Goal: Task Accomplishment & Management: Manage account settings

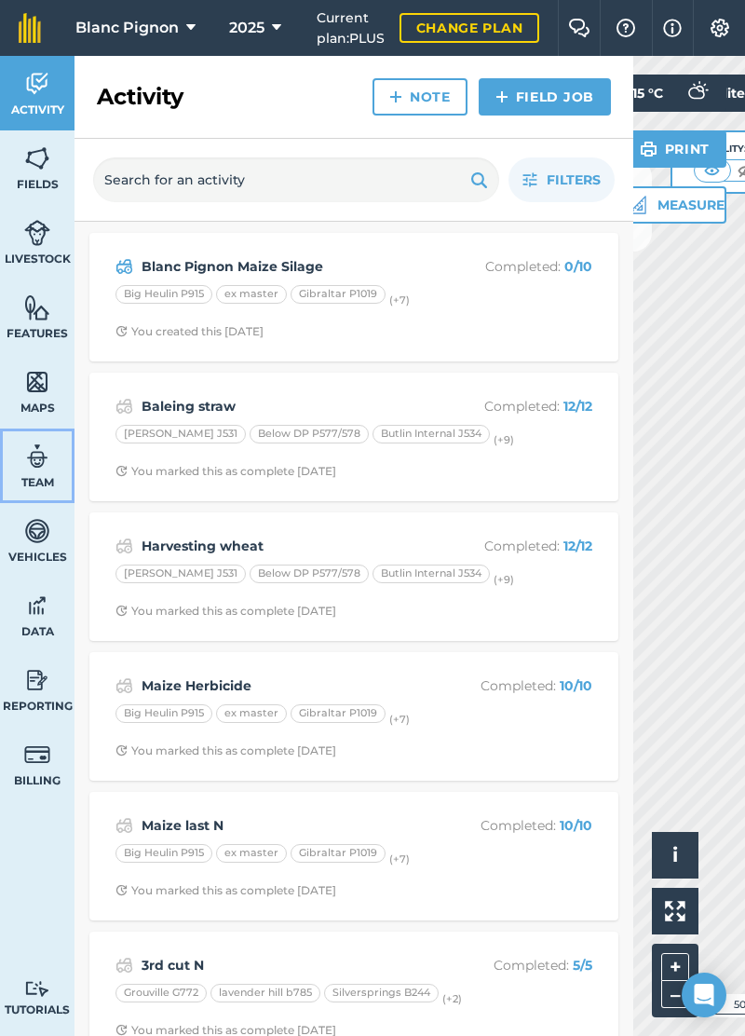
click at [41, 462] on img at bounding box center [37, 456] width 26 height 28
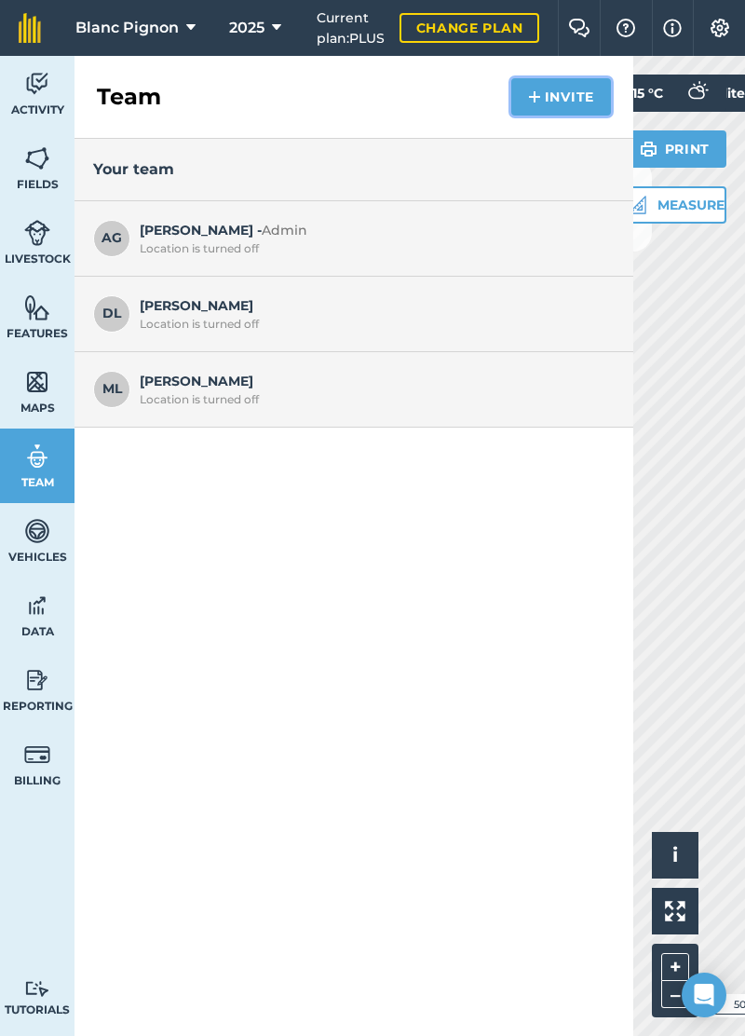
click at [580, 99] on button "Invite" at bounding box center [561, 96] width 100 height 37
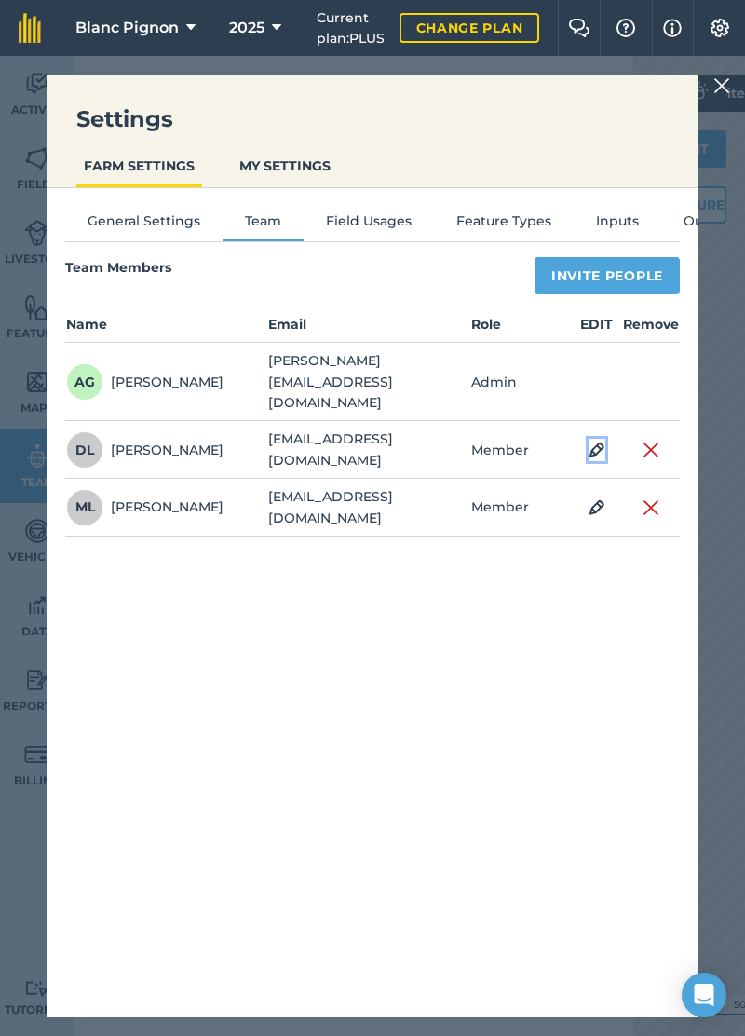
click at [600, 439] on img at bounding box center [597, 450] width 17 height 22
select select "MEMBER"
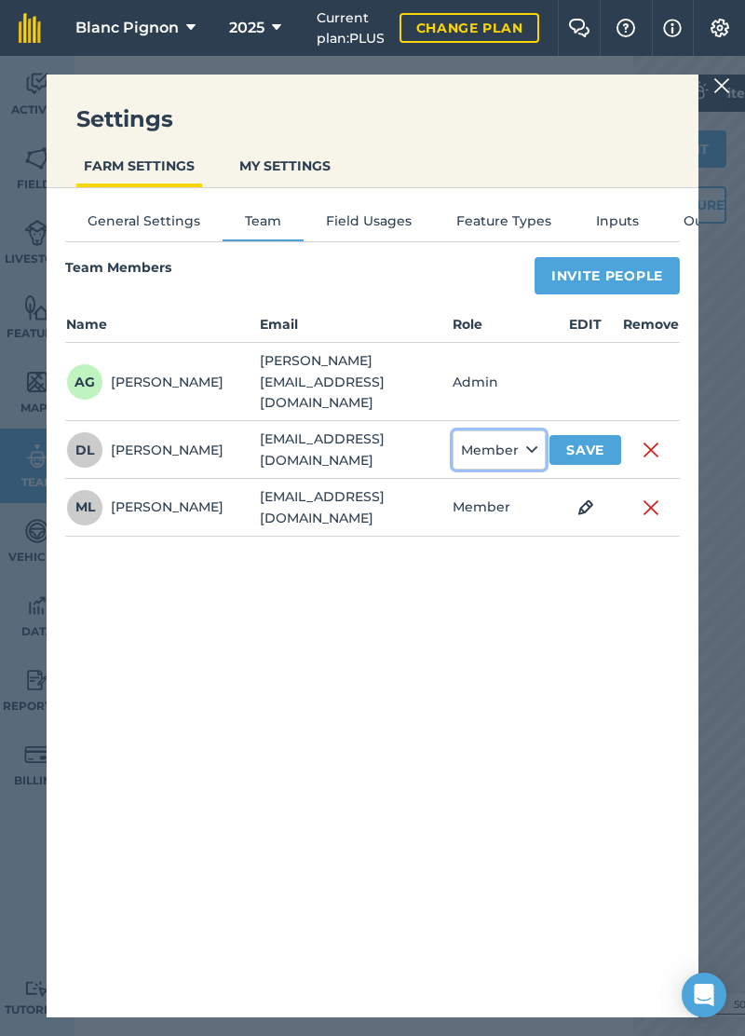
click at [531, 440] on icon at bounding box center [531, 450] width 11 height 20
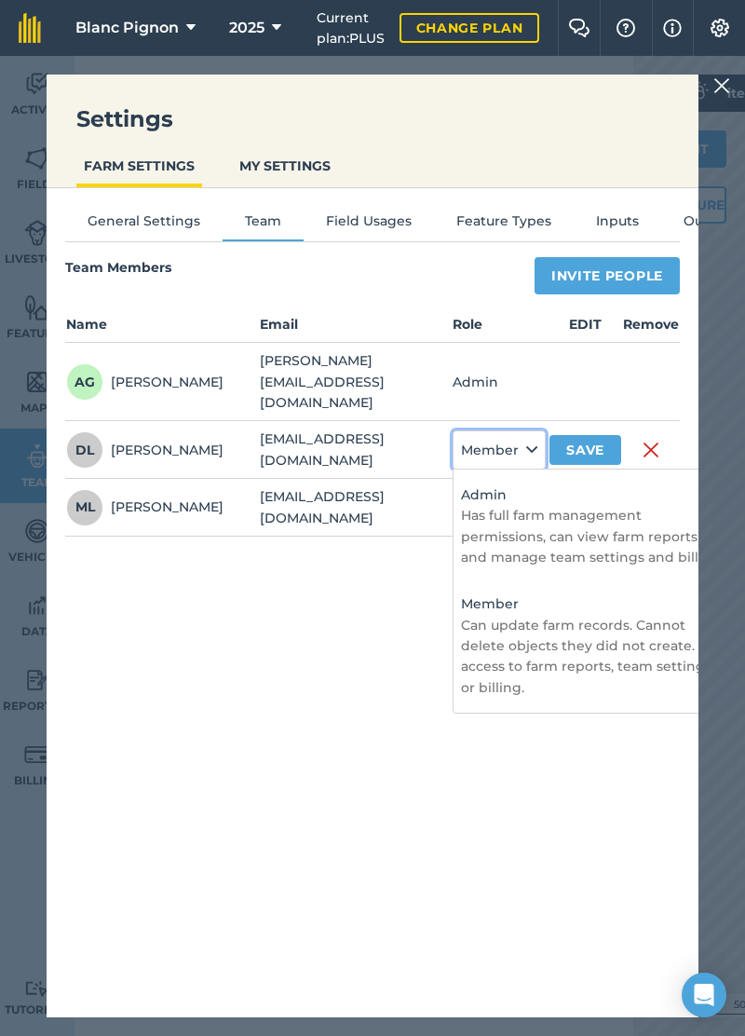
click at [536, 440] on icon at bounding box center [531, 450] width 11 height 20
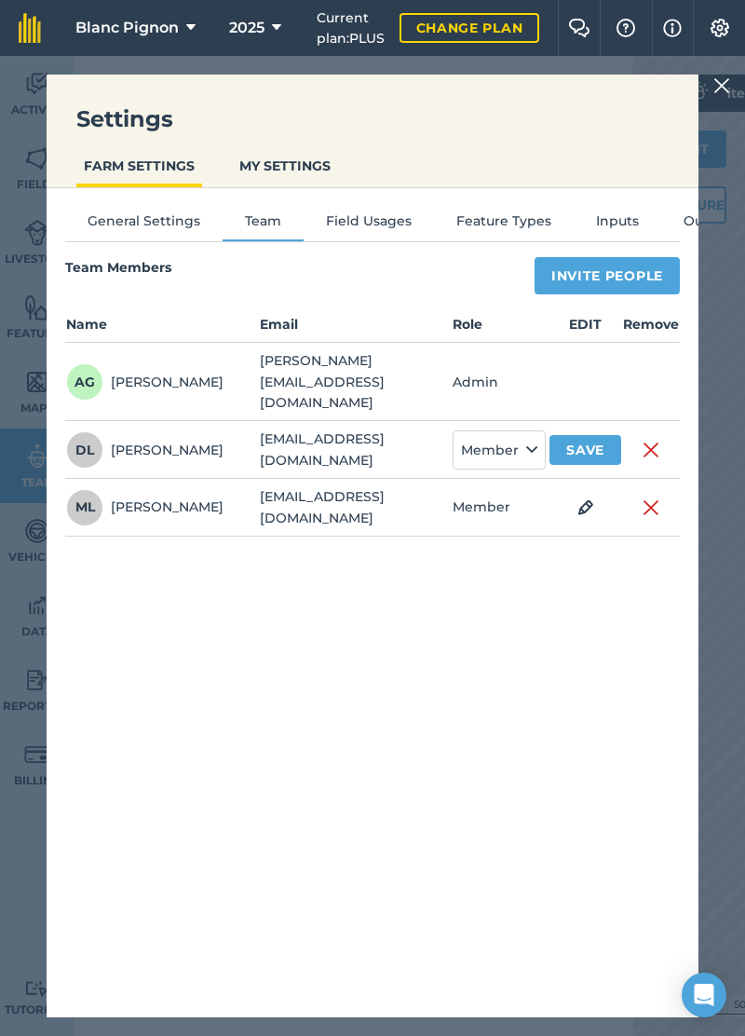
click at [612, 708] on div "General Settings Team Field Usages Feature Types Inputs Outputs Team Members In…" at bounding box center [373, 593] width 652 height 810
click at [725, 90] on img at bounding box center [722, 86] width 17 height 22
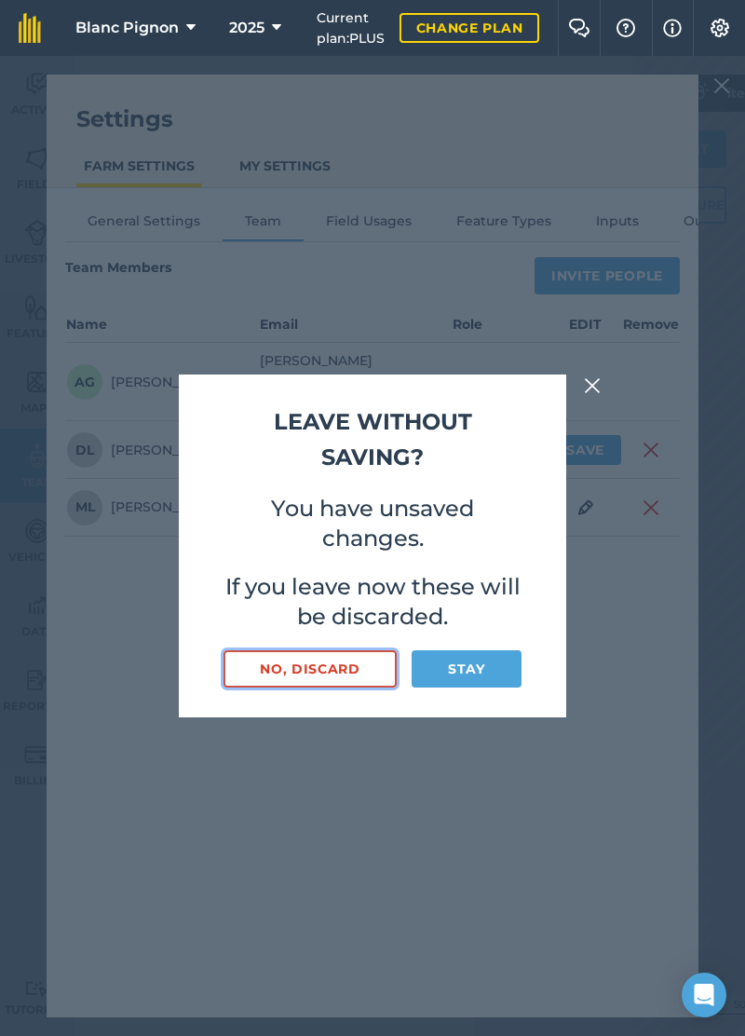
click at [345, 688] on button "No, discard" at bounding box center [310, 668] width 173 height 37
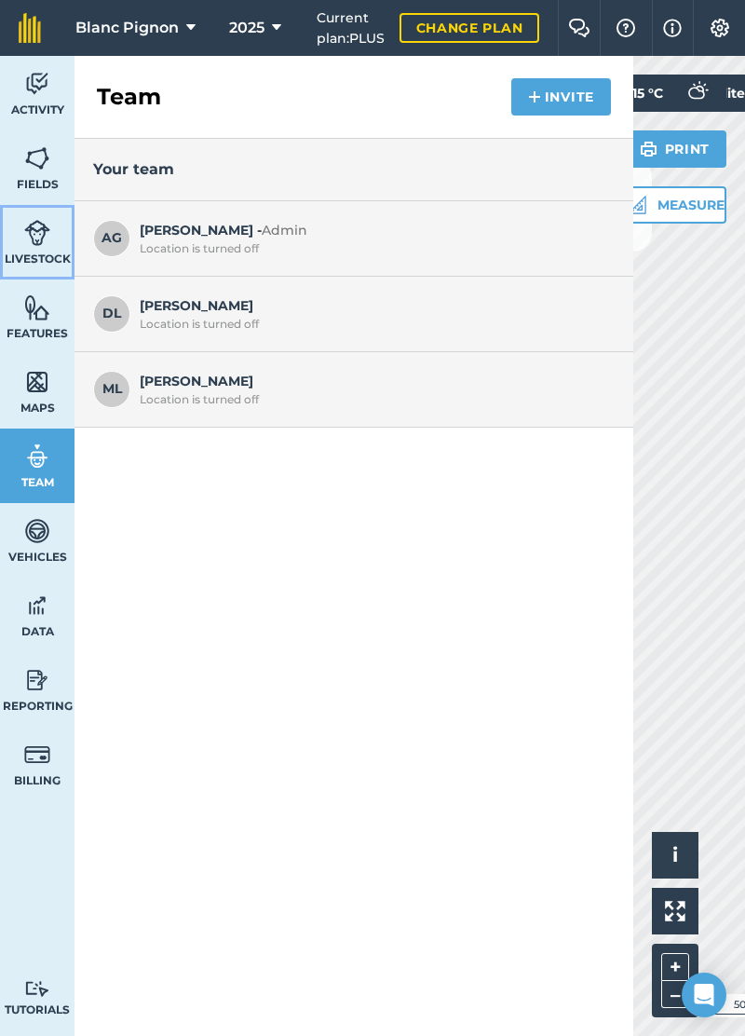
click at [38, 250] on link "Livestock" at bounding box center [37, 242] width 75 height 75
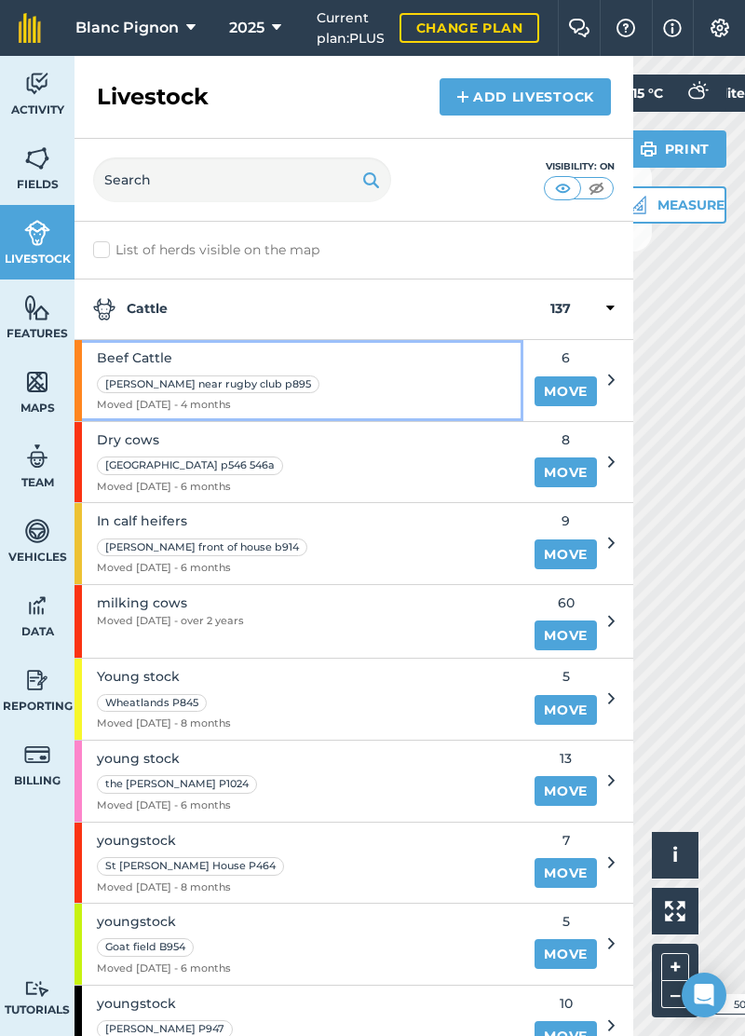
click at [451, 386] on div "Beef Cattle [PERSON_NAME] near rugby club p895 Moved [DATE] - 4 months" at bounding box center [299, 380] width 449 height 81
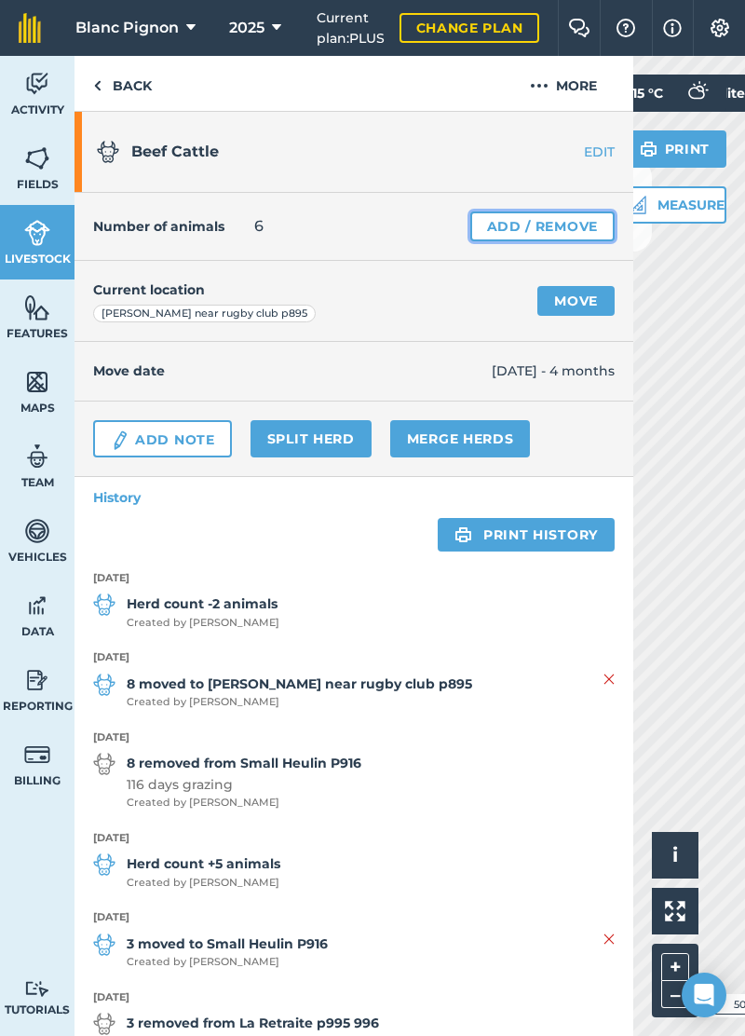
click at [592, 229] on link "Add / Remove" at bounding box center [542, 226] width 144 height 30
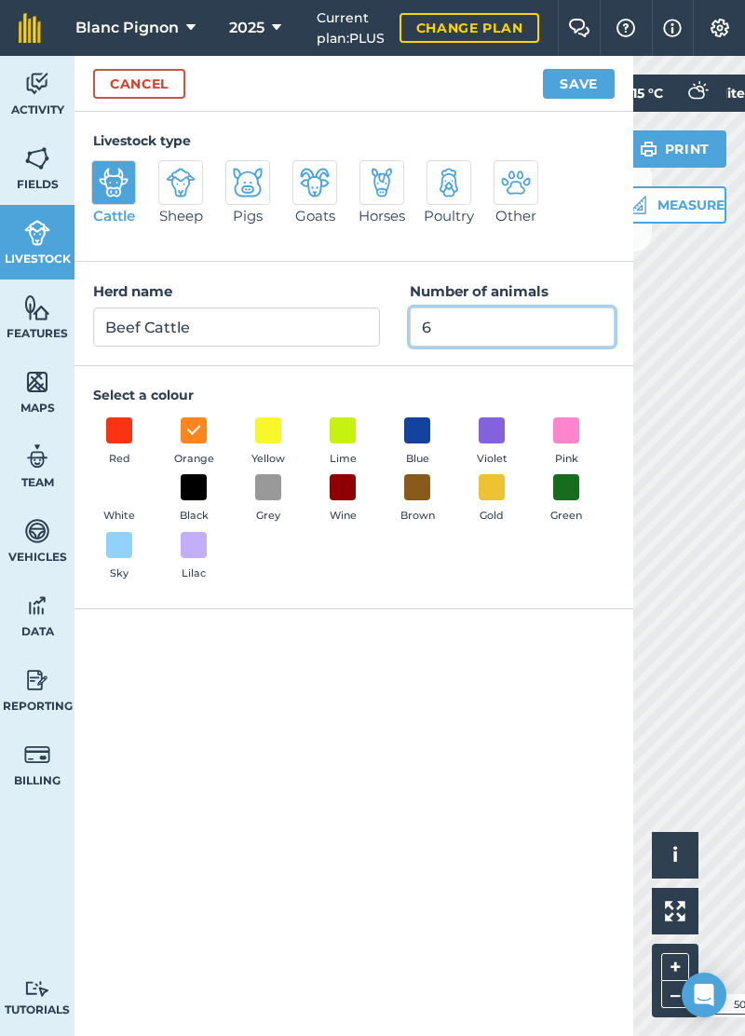
click at [513, 326] on input "6" at bounding box center [512, 326] width 205 height 39
type input "2"
click at [591, 81] on button "Save" at bounding box center [579, 84] width 72 height 30
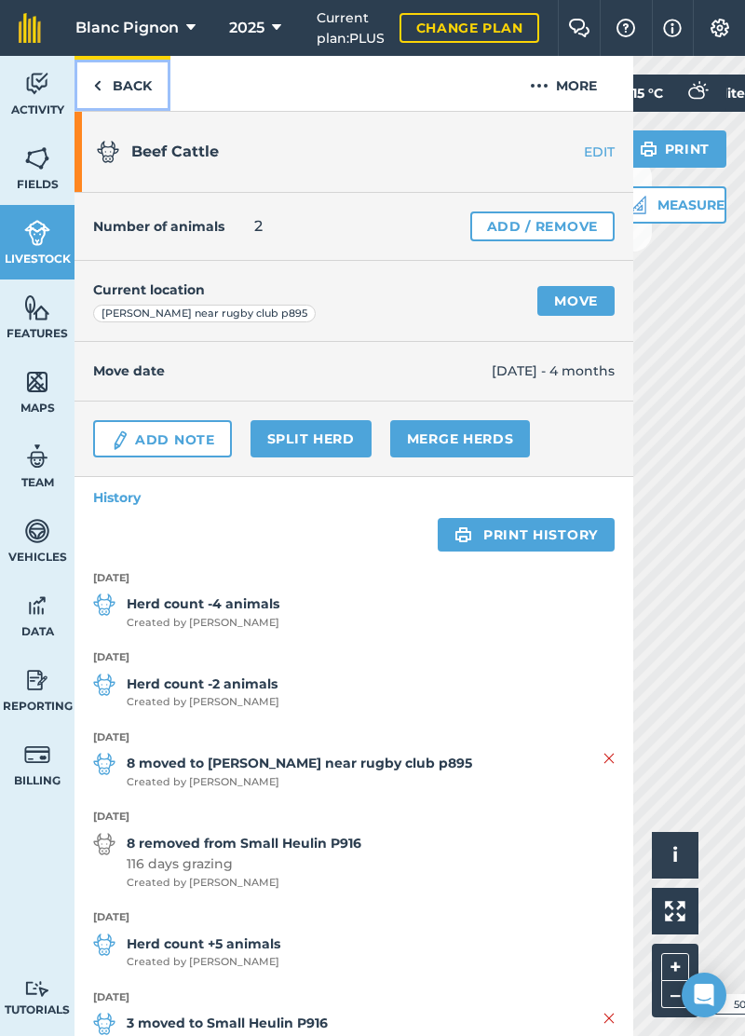
click at [121, 66] on link "Back" at bounding box center [123, 83] width 96 height 55
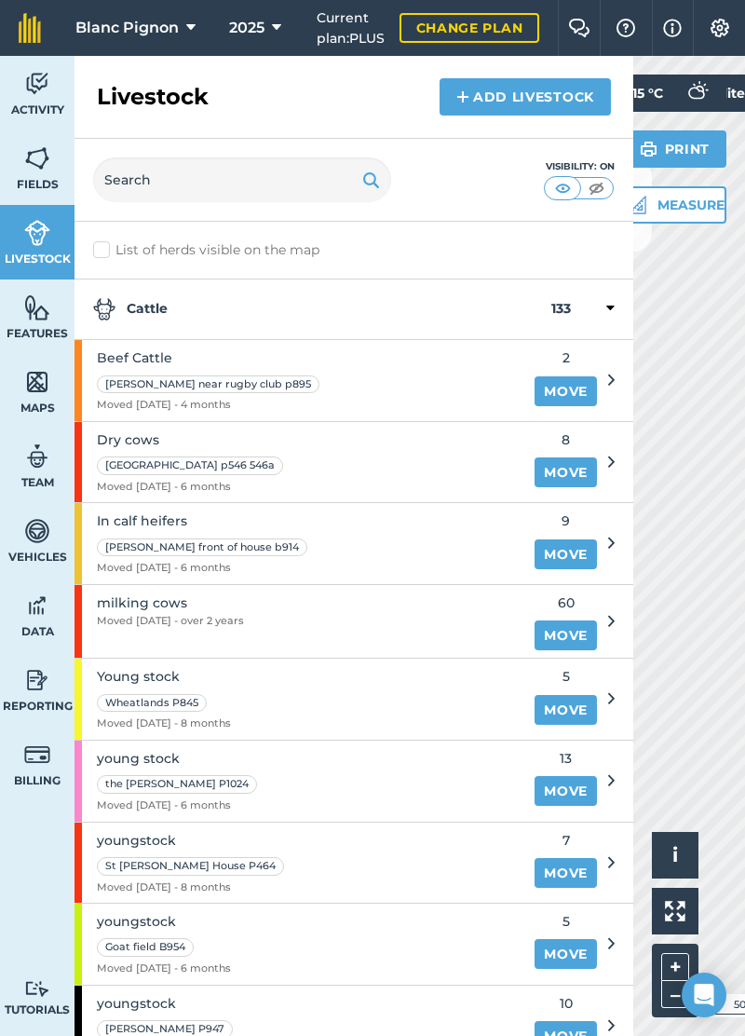
click at [588, 440] on span "8" at bounding box center [566, 439] width 62 height 20
click at [570, 436] on span "8" at bounding box center [566, 439] width 62 height 20
click at [606, 194] on img at bounding box center [596, 188] width 23 height 19
click at [570, 186] on img at bounding box center [562, 188] width 23 height 19
click at [41, 160] on img at bounding box center [37, 158] width 26 height 28
